Goal: Information Seeking & Learning: Learn about a topic

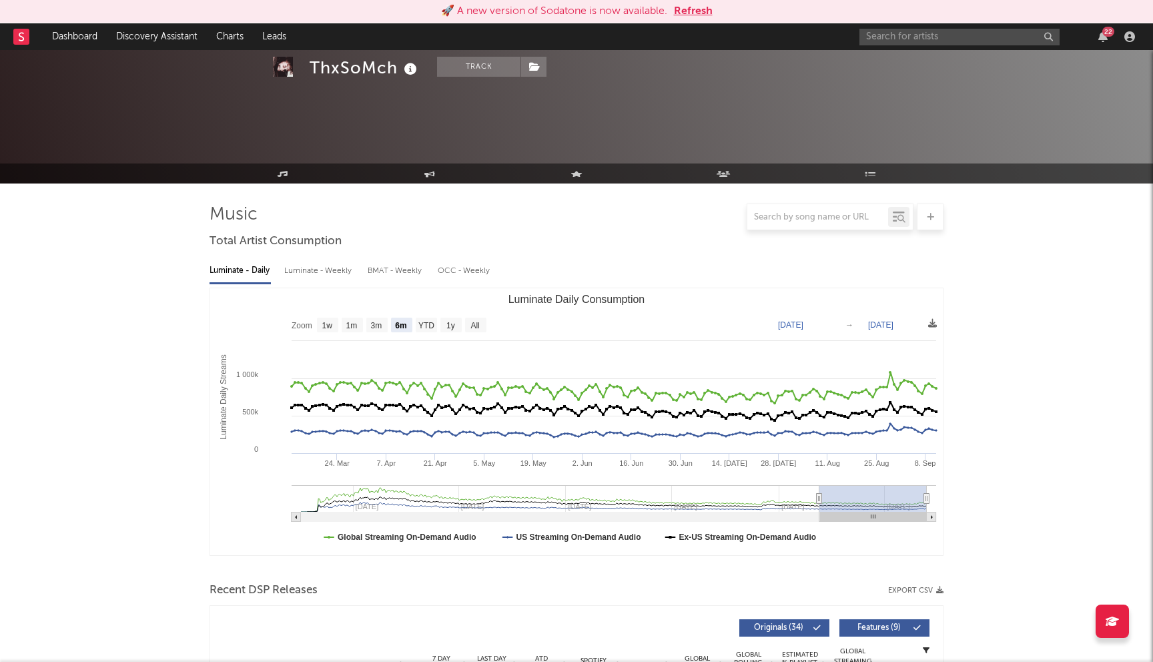
select select "6m"
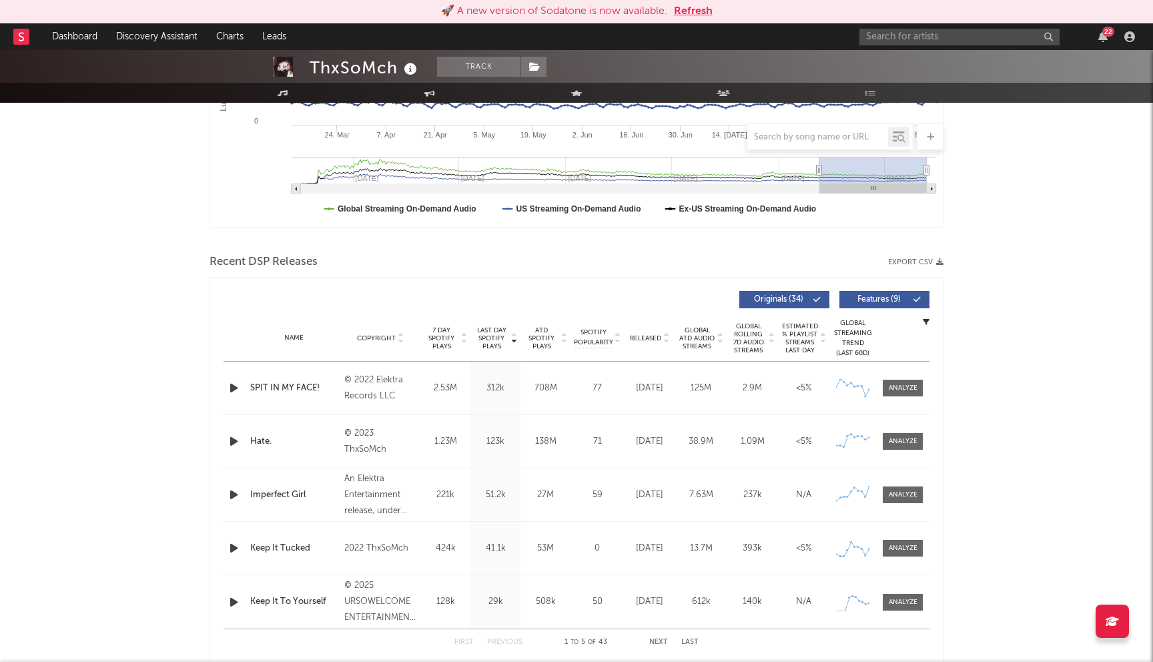
click at [686, 10] on button "Refresh" at bounding box center [693, 11] width 39 height 16
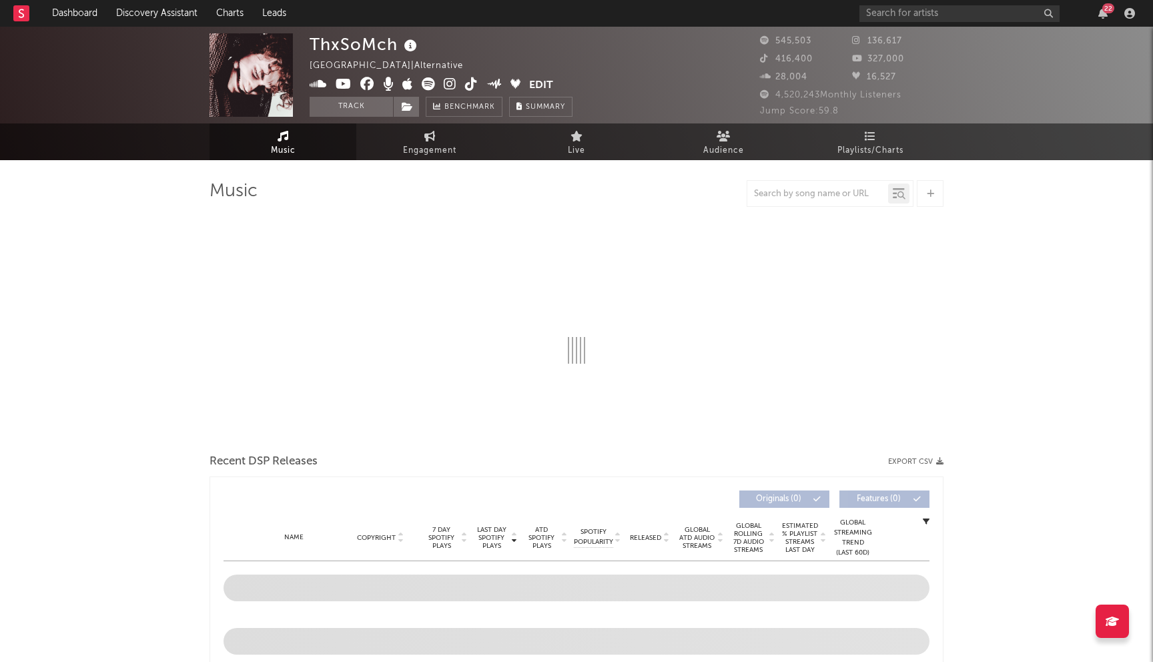
select select "6m"
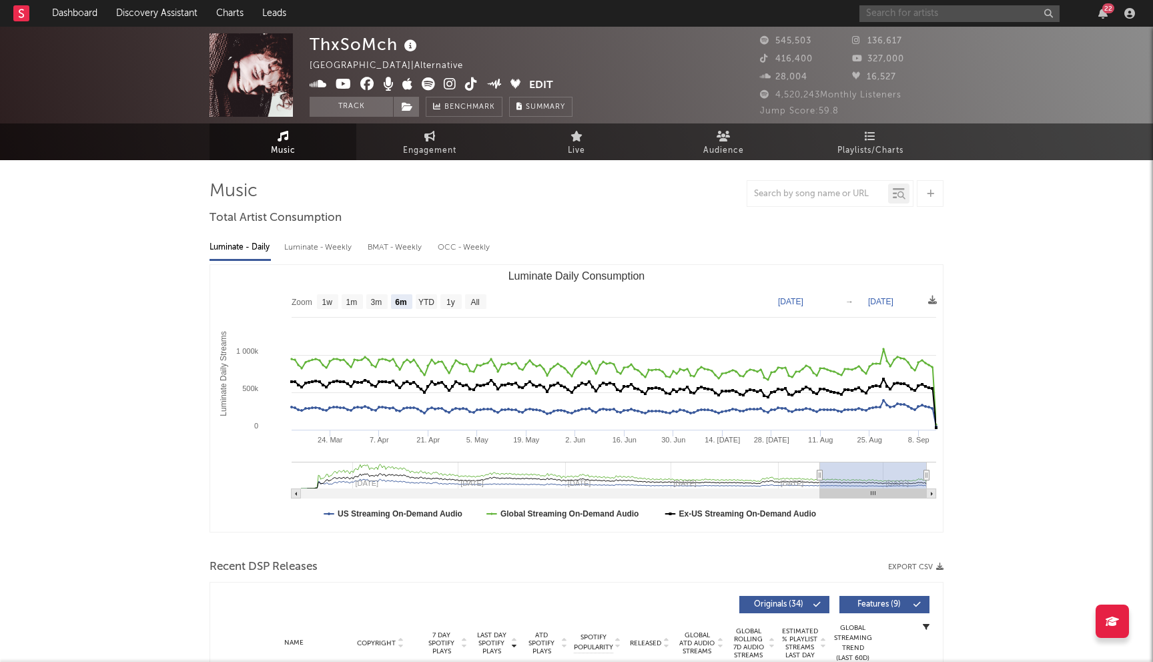
click at [891, 12] on input "text" at bounding box center [959, 13] width 200 height 17
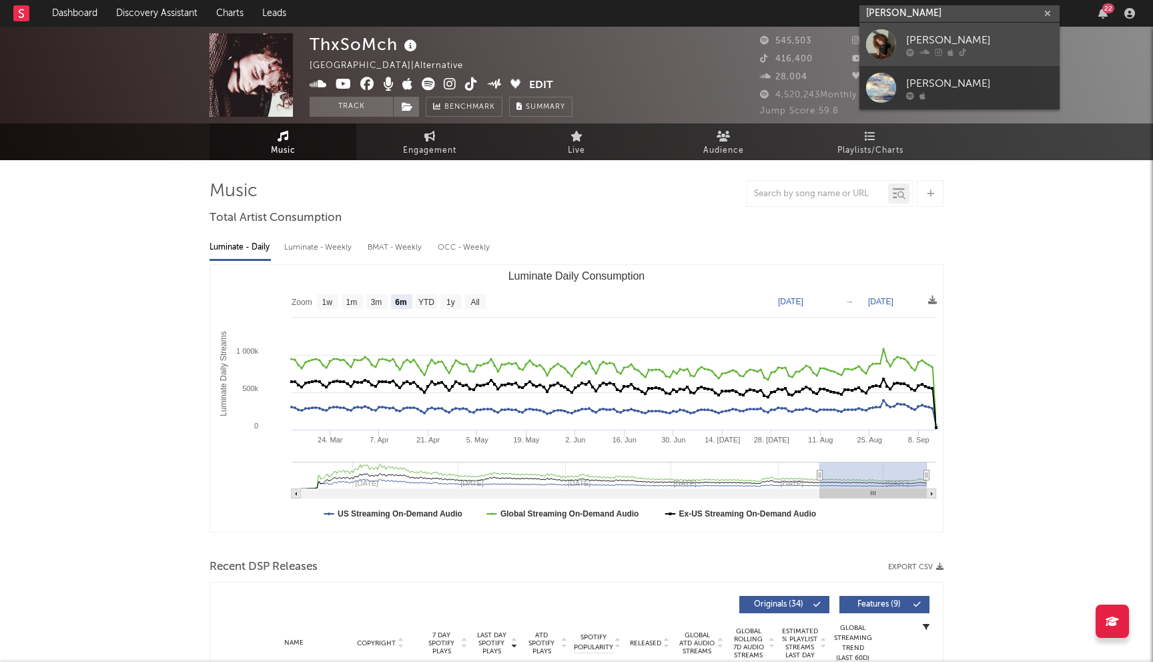
type input "emma brun"
click at [939, 39] on div "Emma Brunner" at bounding box center [979, 40] width 147 height 16
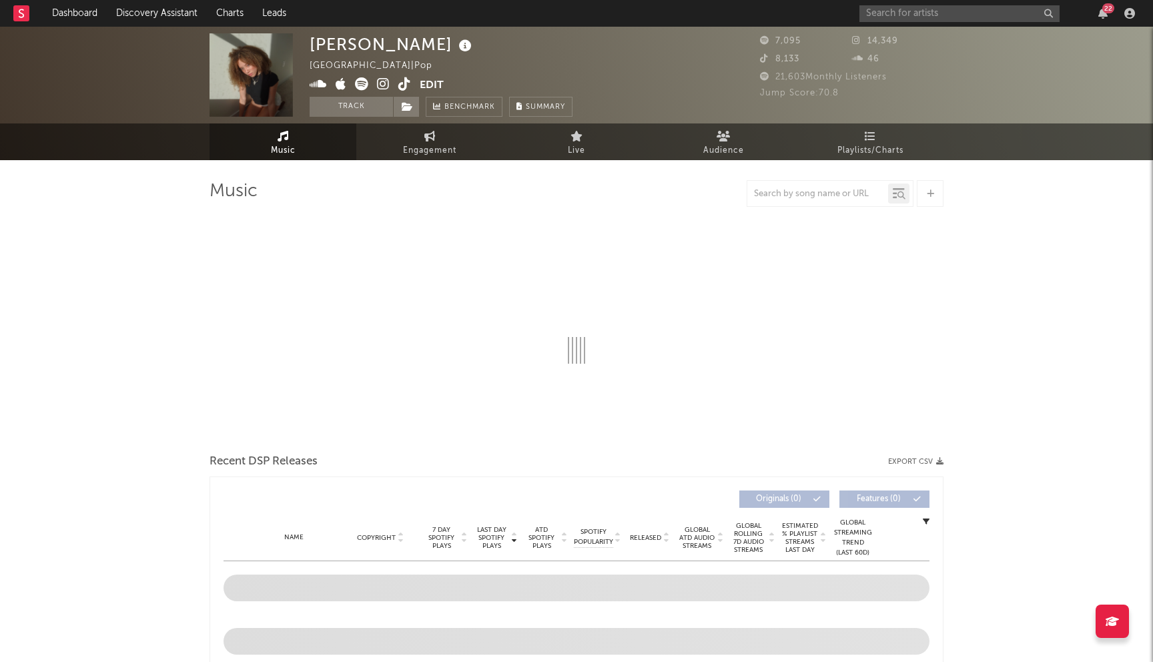
select select "1w"
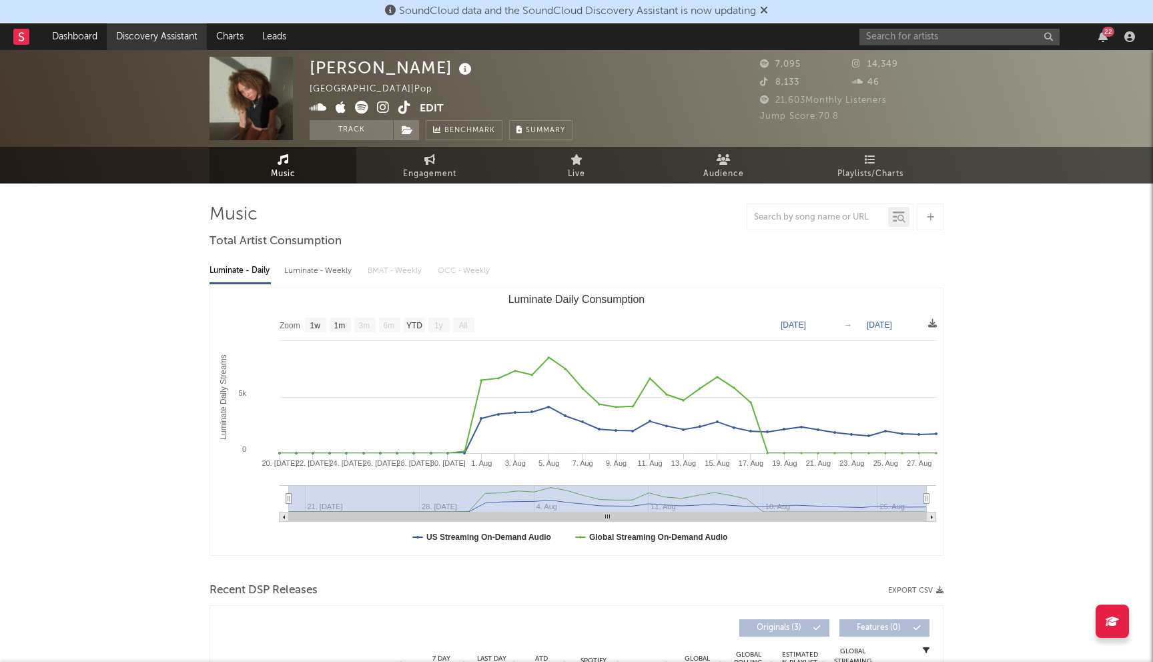
click at [156, 31] on link "Discovery Assistant" at bounding box center [157, 36] width 100 height 27
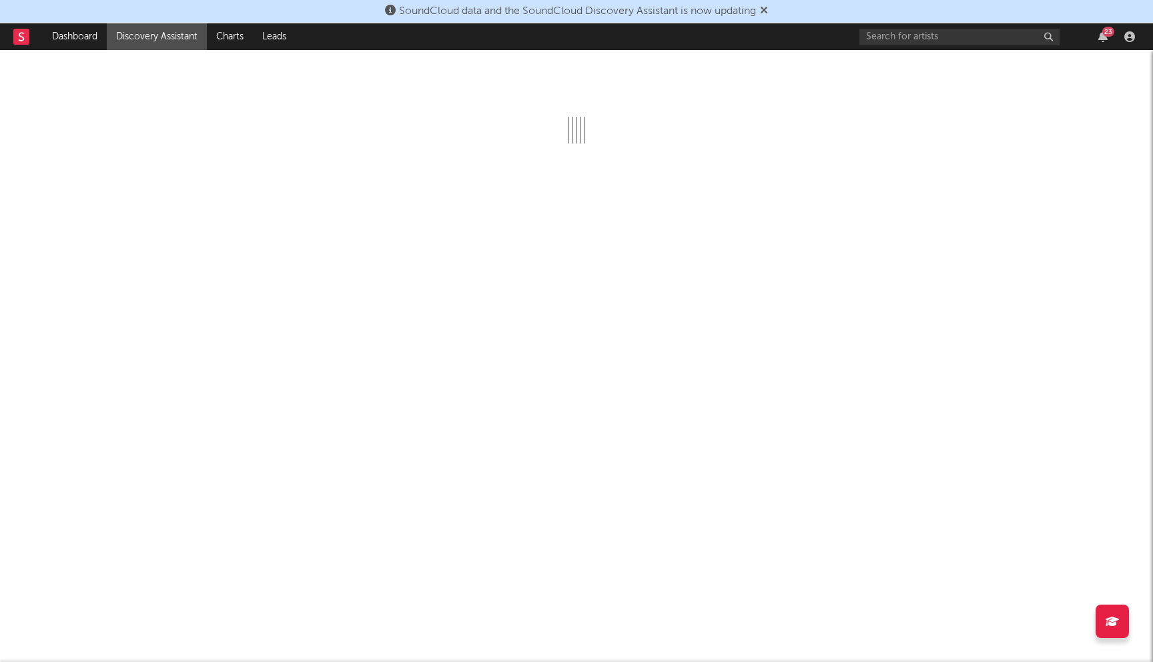
click at [767, 9] on icon at bounding box center [764, 10] width 8 height 11
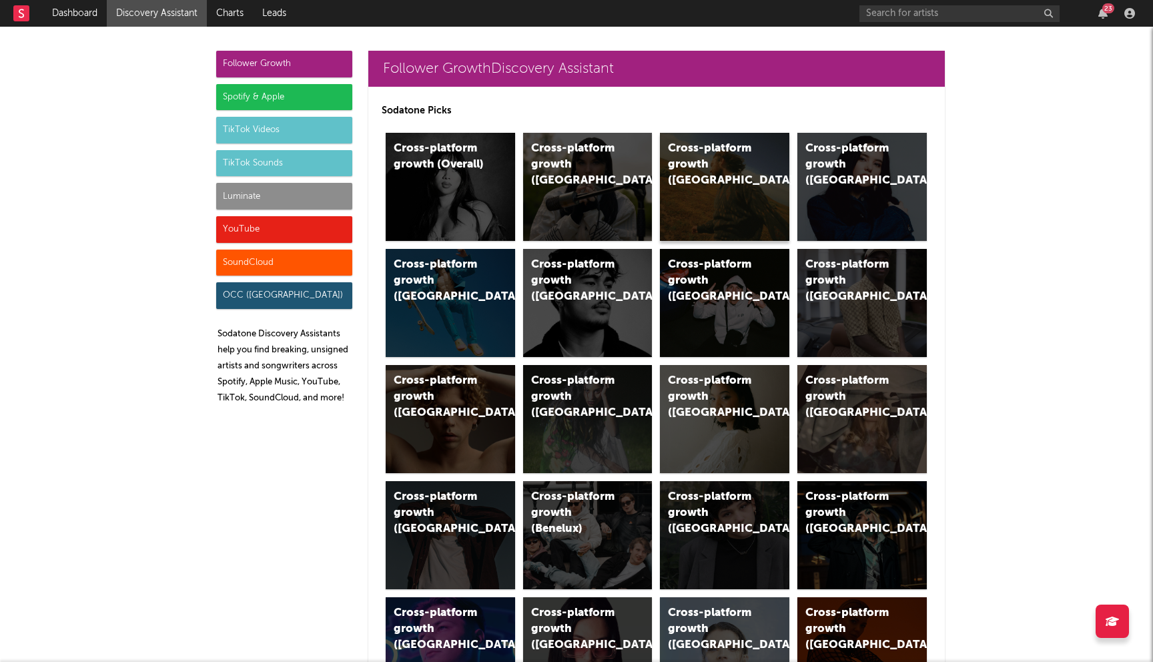
click at [730, 212] on div "Cross-platform growth (US)" at bounding box center [724, 187] width 129 height 108
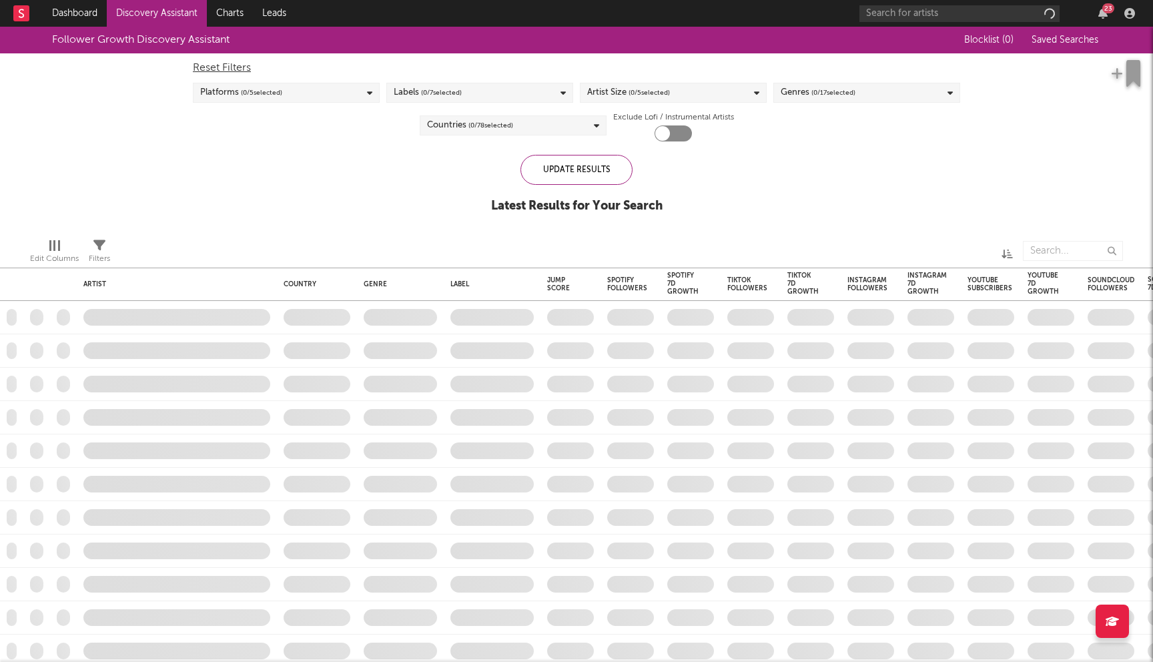
checkbox input "true"
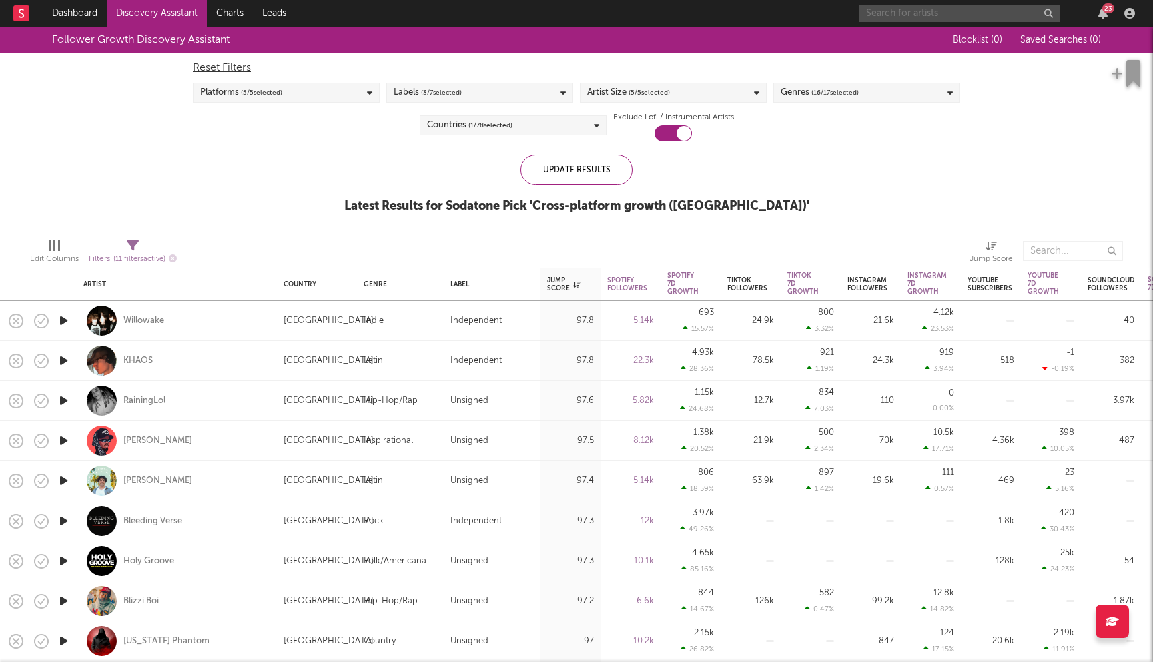
click at [911, 13] on input "text" at bounding box center [959, 13] width 200 height 17
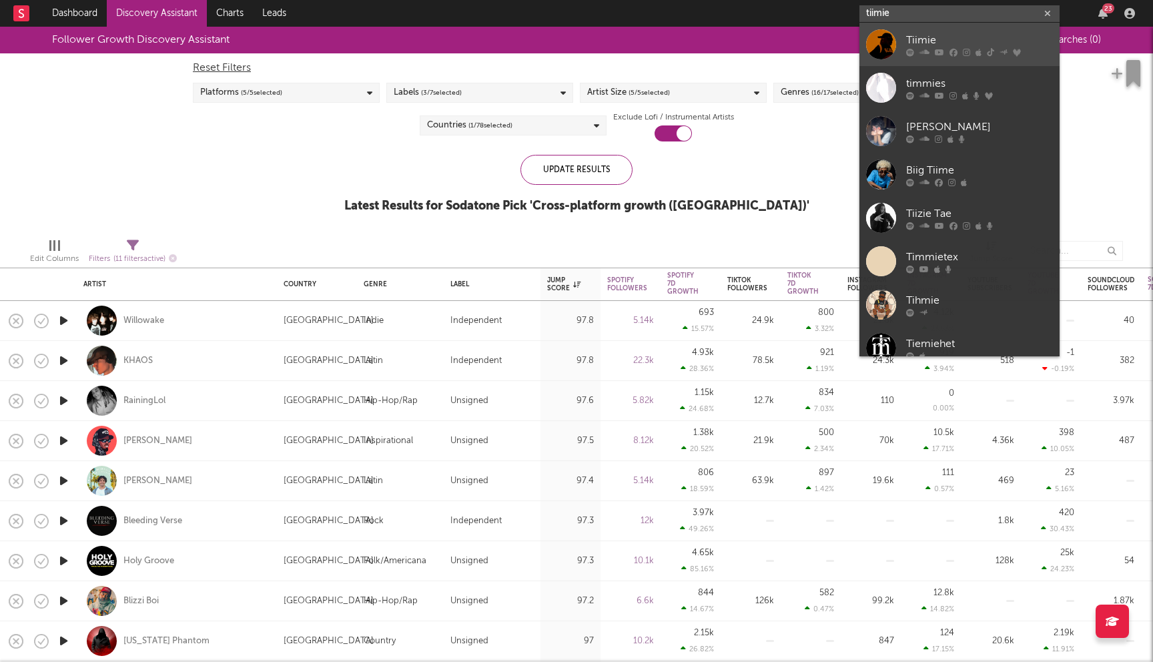
type input "tiimie"
click at [917, 41] on div "Tiimie" at bounding box center [979, 40] width 147 height 16
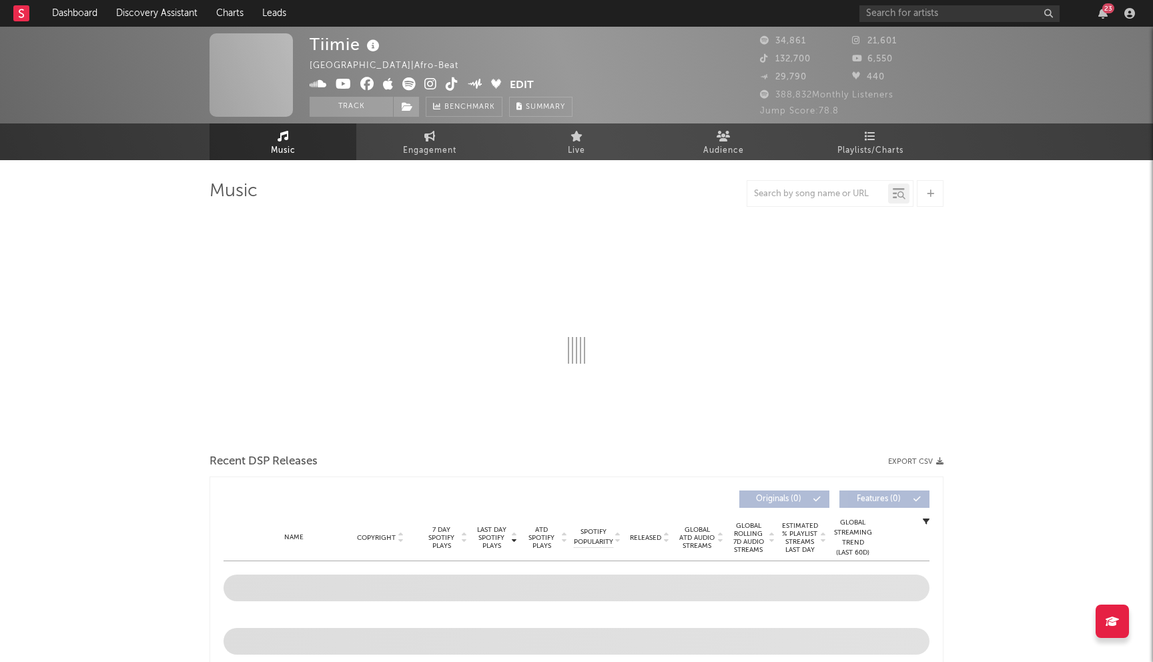
select select "6m"
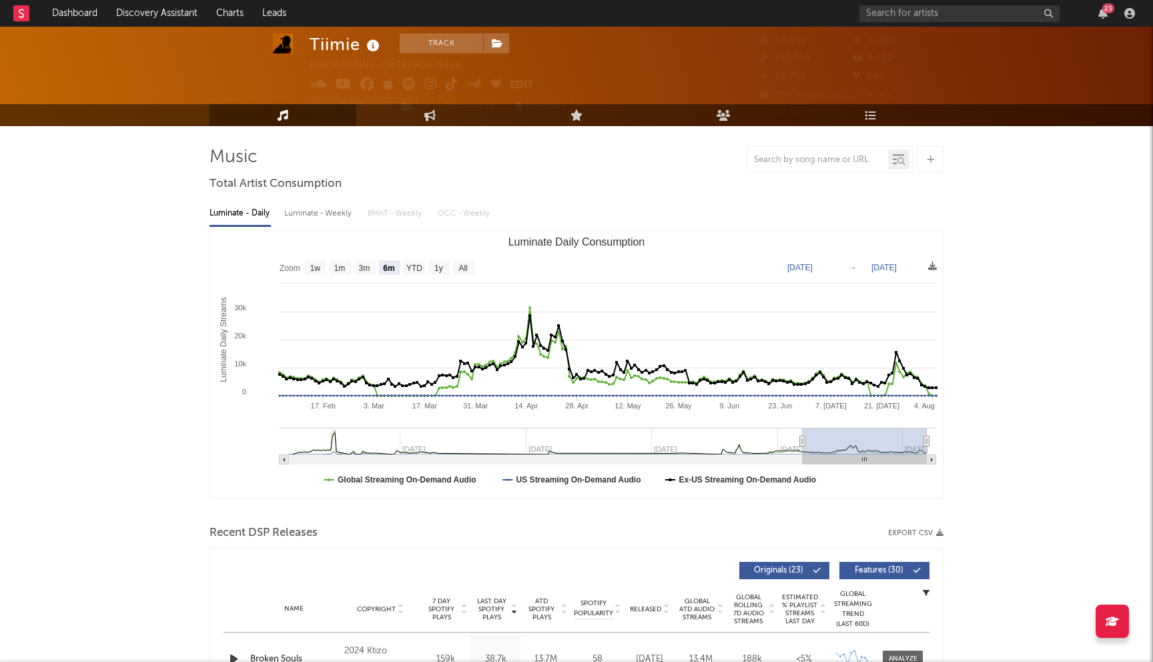
scroll to position [33, 0]
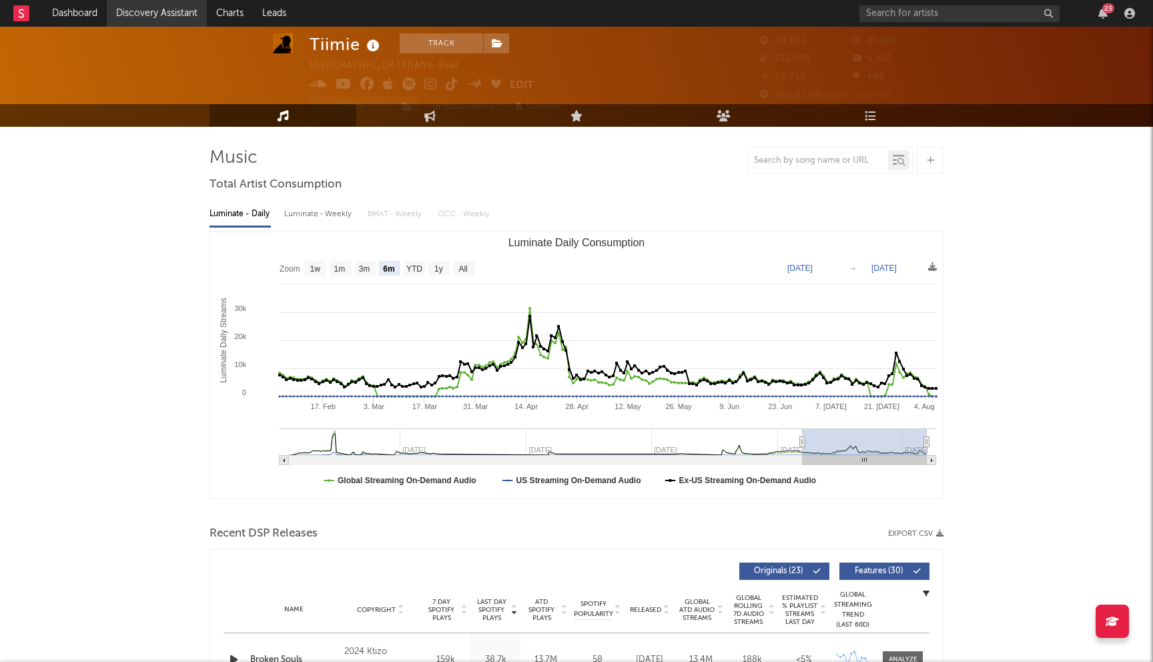
click at [162, 3] on link "Discovery Assistant" at bounding box center [157, 13] width 100 height 27
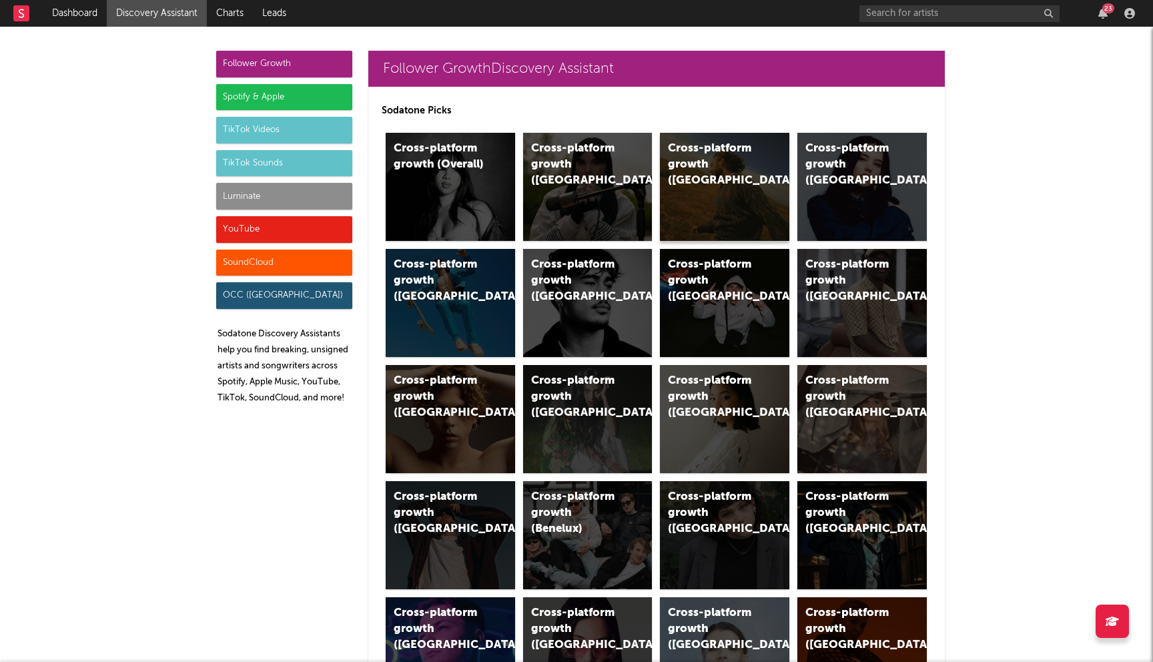
click at [712, 169] on div "Cross-platform growth (US)" at bounding box center [713, 165] width 91 height 48
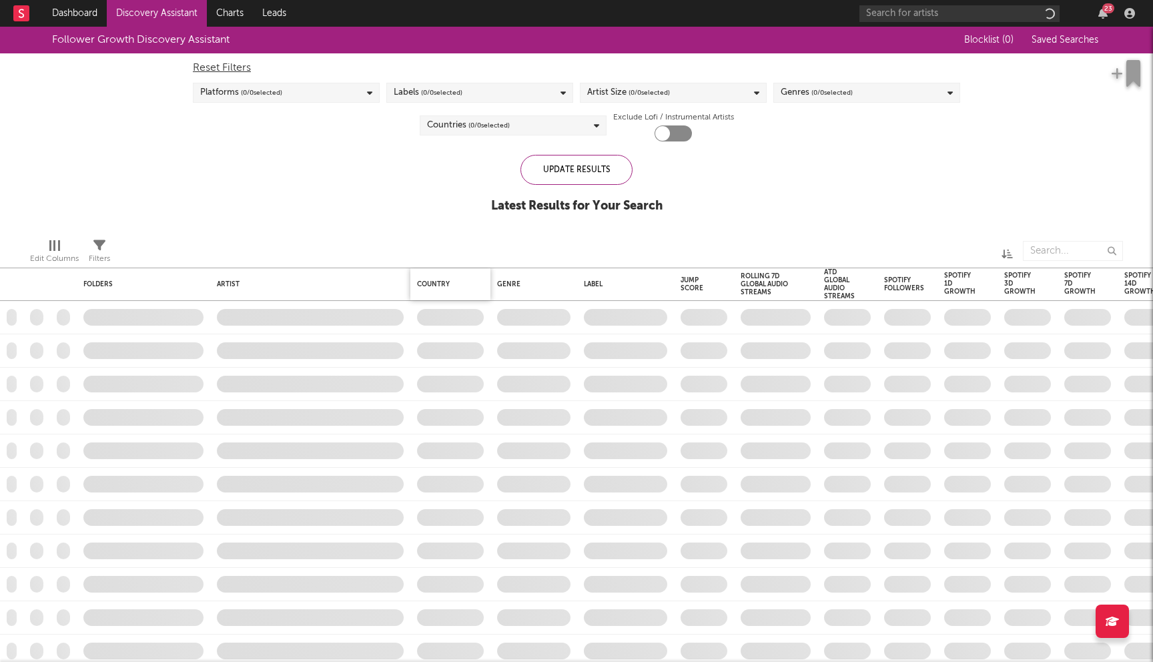
checkbox input "true"
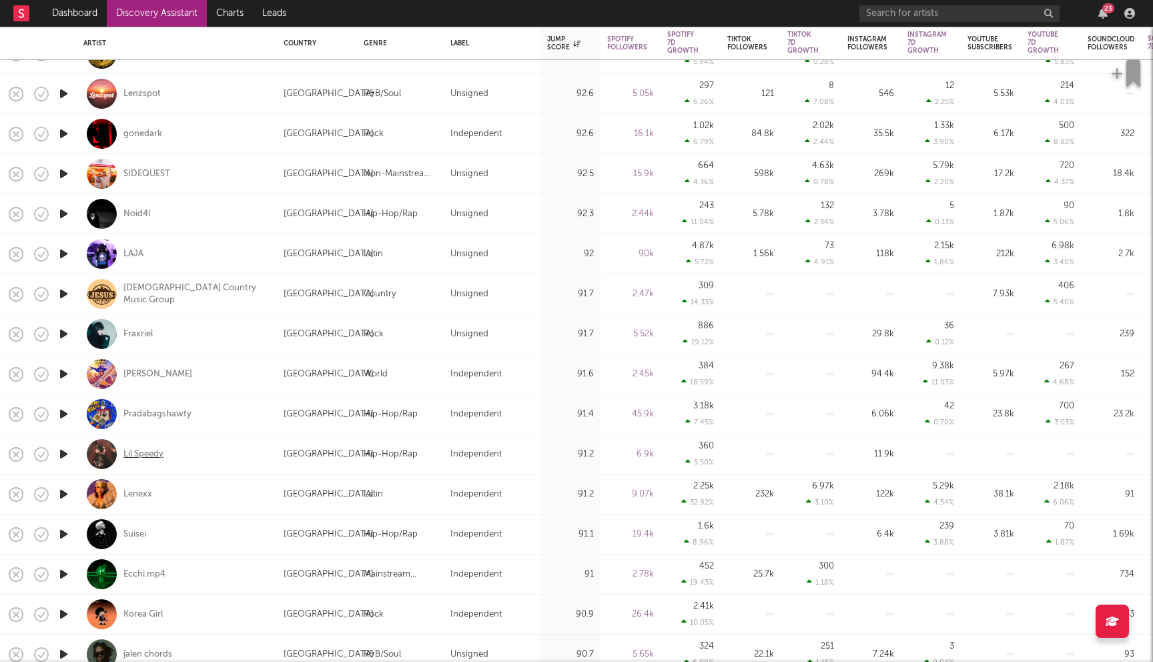
click at [151, 453] on div "Lil Speedy" at bounding box center [143, 454] width 40 height 12
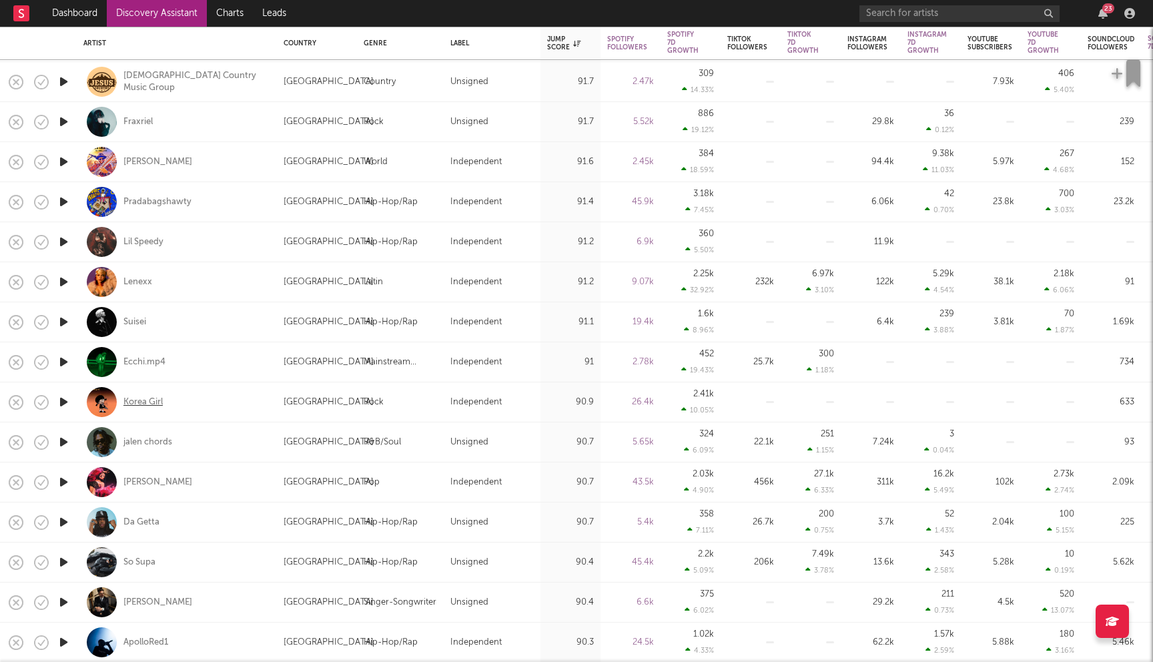
click at [147, 400] on div "Korea Girl" at bounding box center [142, 402] width 39 height 12
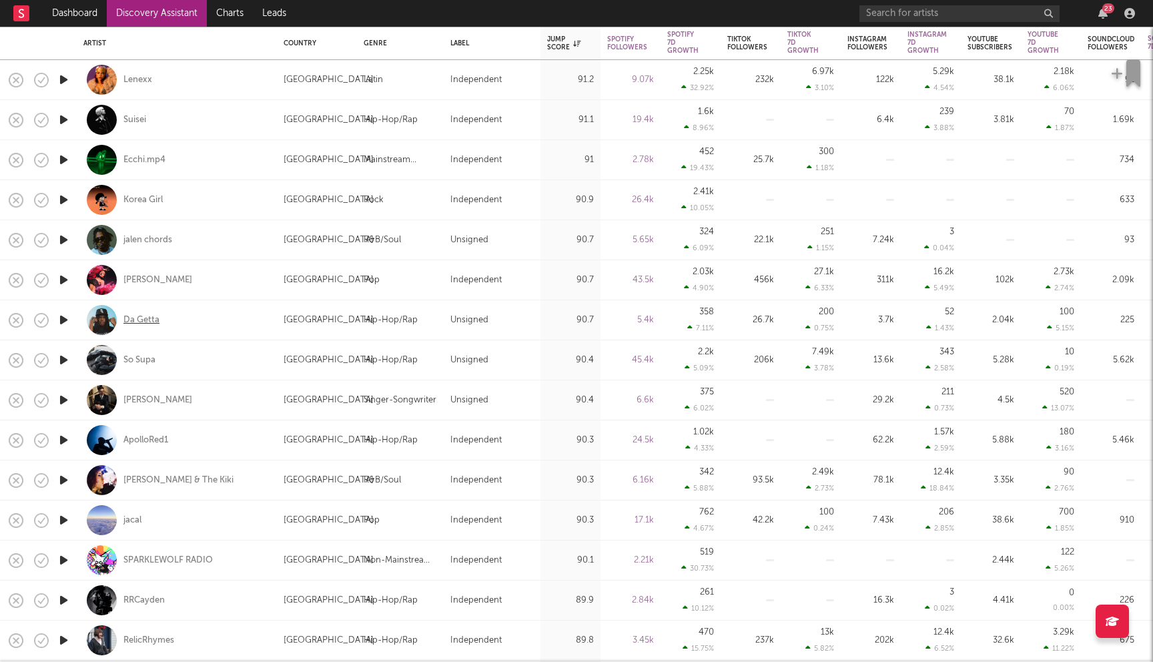
click at [142, 324] on div "Da Getta" at bounding box center [141, 320] width 36 height 12
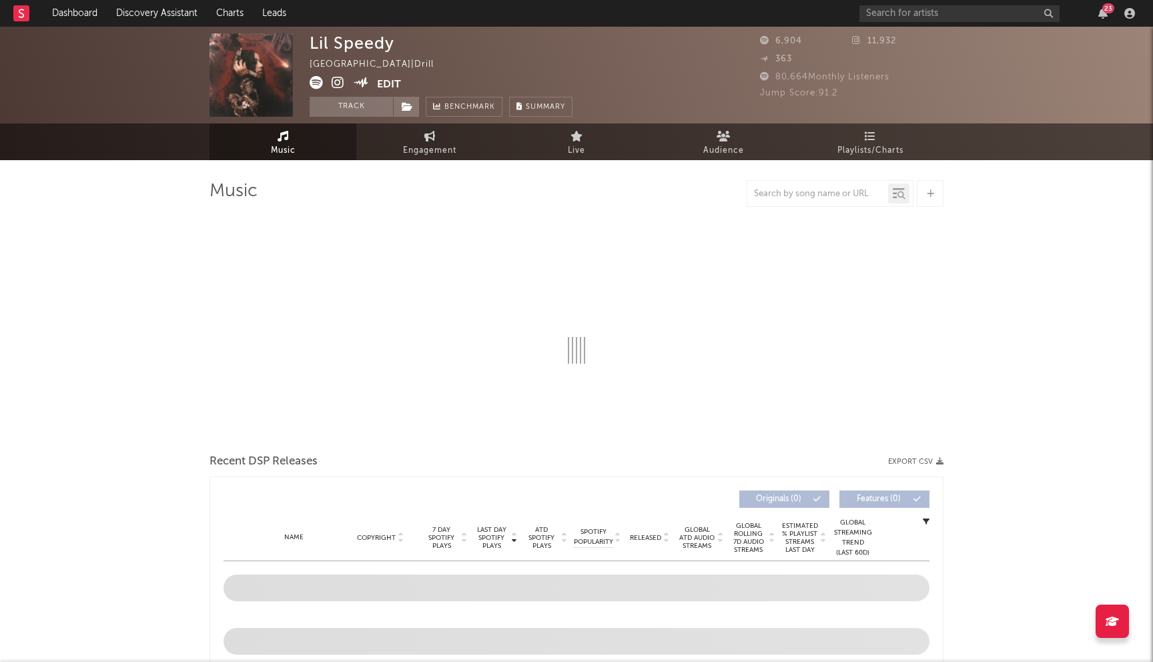
select select "6m"
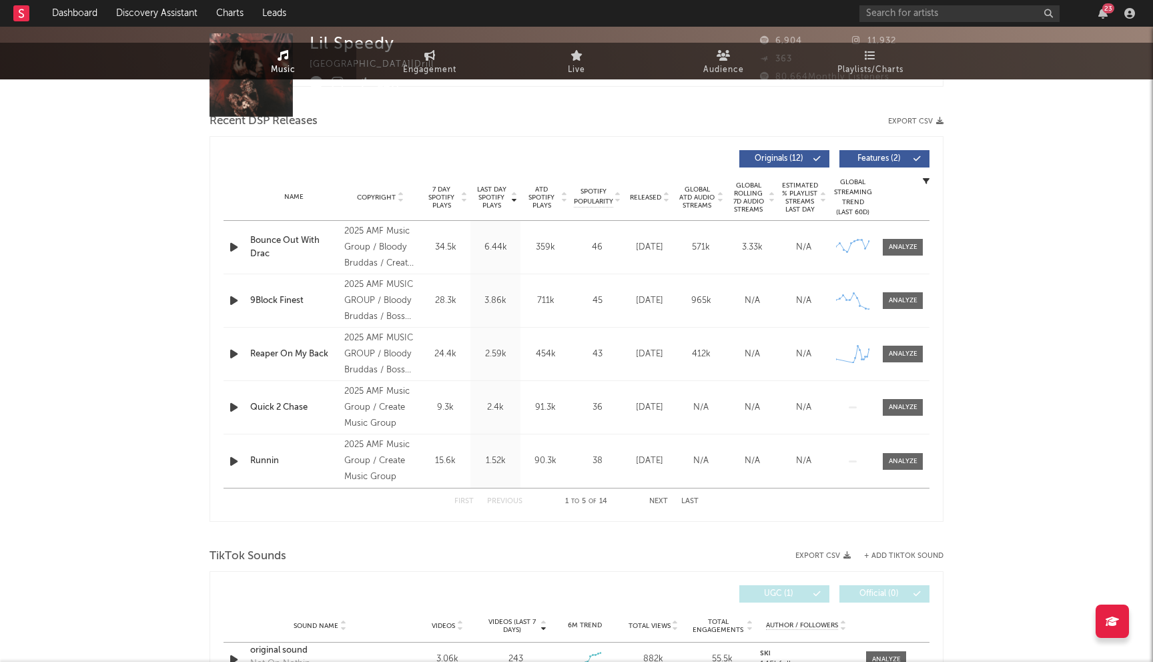
scroll to position [503, 0]
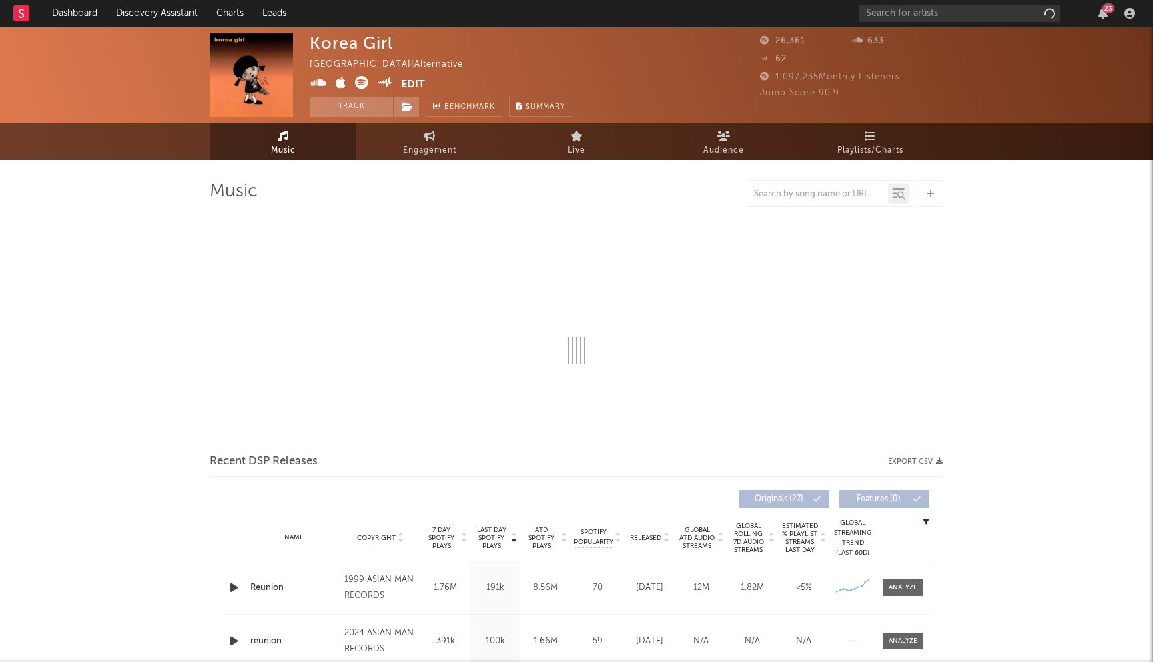
select select "6m"
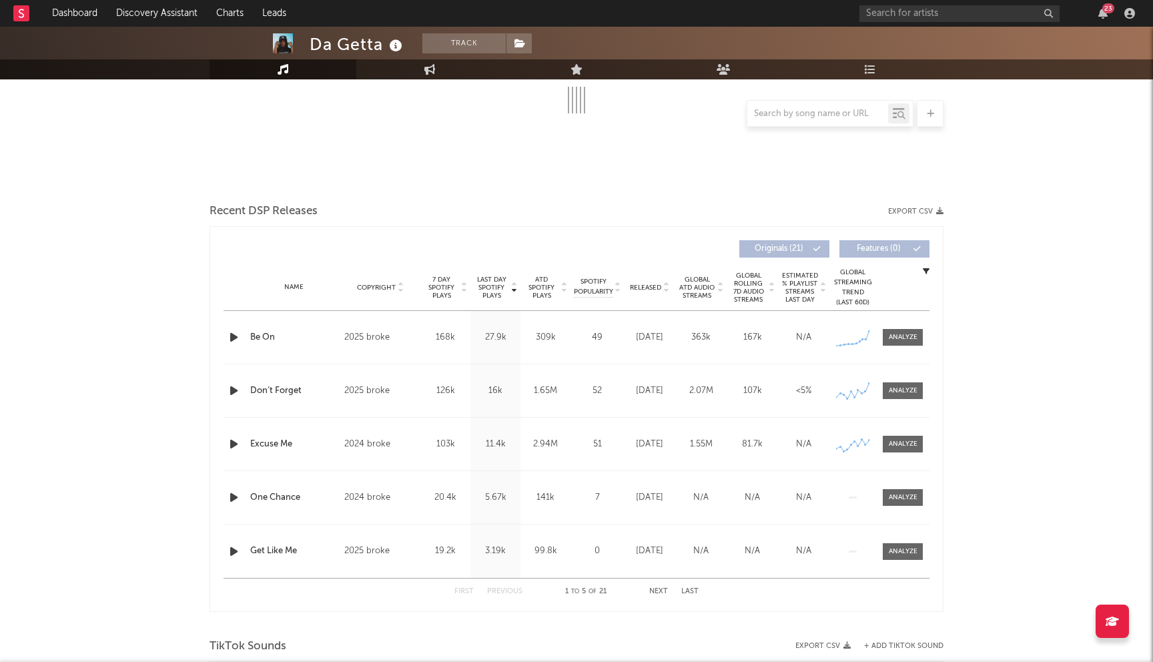
scroll to position [171, 0]
